Goal: Use online tool/utility: Utilize a website feature to perform a specific function

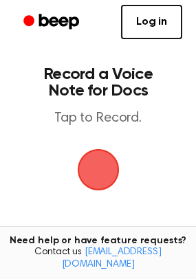
click at [102, 170] on span "button" at bounding box center [98, 169] width 49 height 49
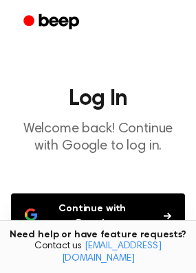
click at [76, 210] on button "Continue with Google" at bounding box center [98, 216] width 174 height 45
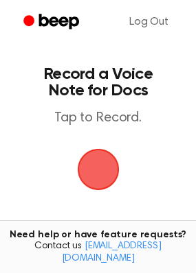
click at [102, 152] on span "button" at bounding box center [98, 169] width 38 height 38
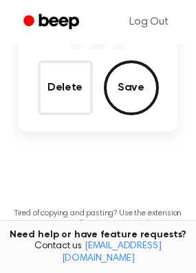
scroll to position [56, 0]
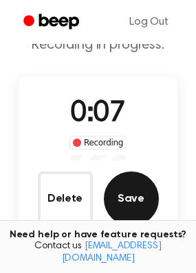
click at [128, 179] on button "Save" at bounding box center [131, 199] width 55 height 55
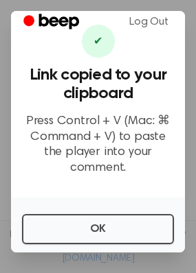
scroll to position [34, 0]
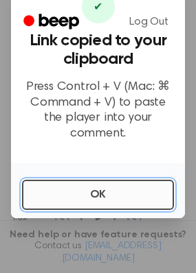
click at [104, 189] on button "OK" at bounding box center [98, 195] width 152 height 30
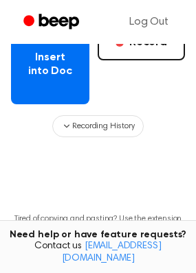
scroll to position [249, 0]
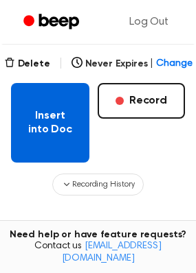
click at [74, 136] on button "Insert into Doc" at bounding box center [50, 123] width 78 height 80
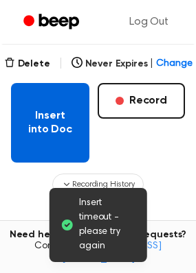
click at [68, 142] on button "Insert into Doc" at bounding box center [50, 123] width 78 height 80
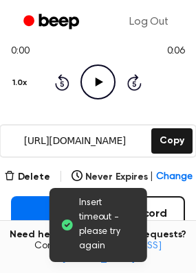
scroll to position [133, 0]
